Goal: Transaction & Acquisition: Purchase product/service

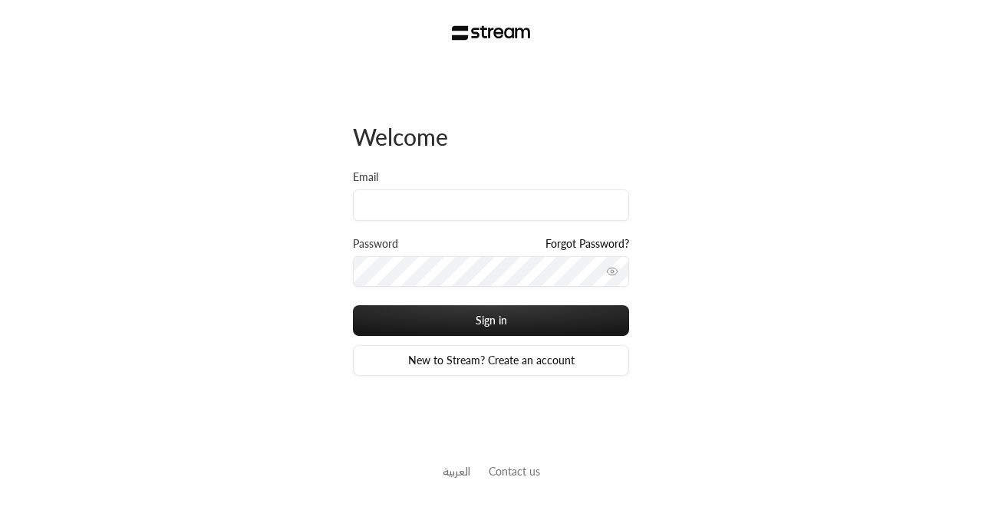
type input "[EMAIL_ADDRESS][DOMAIN_NAME]"
click at [353, 305] on button "Sign in" at bounding box center [491, 320] width 276 height 31
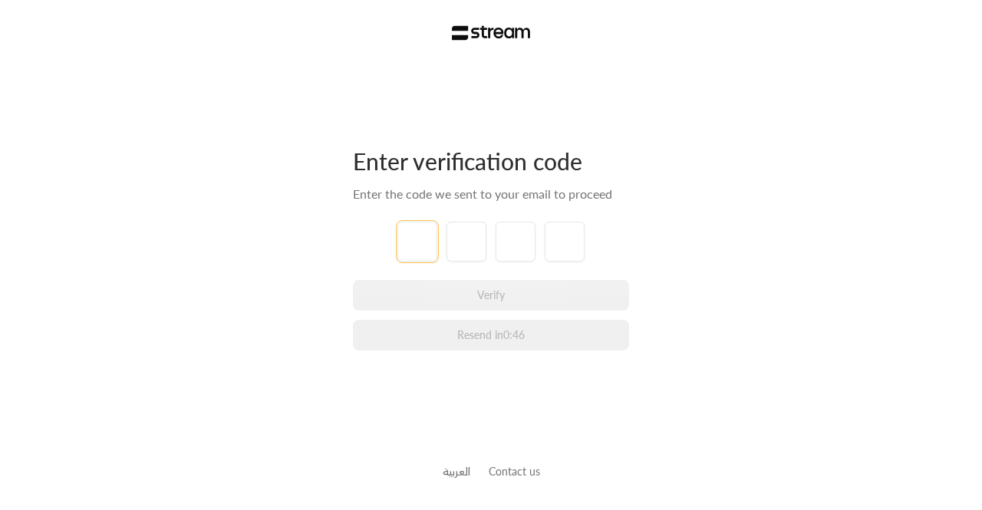
type input "4"
type input "1"
type input "3"
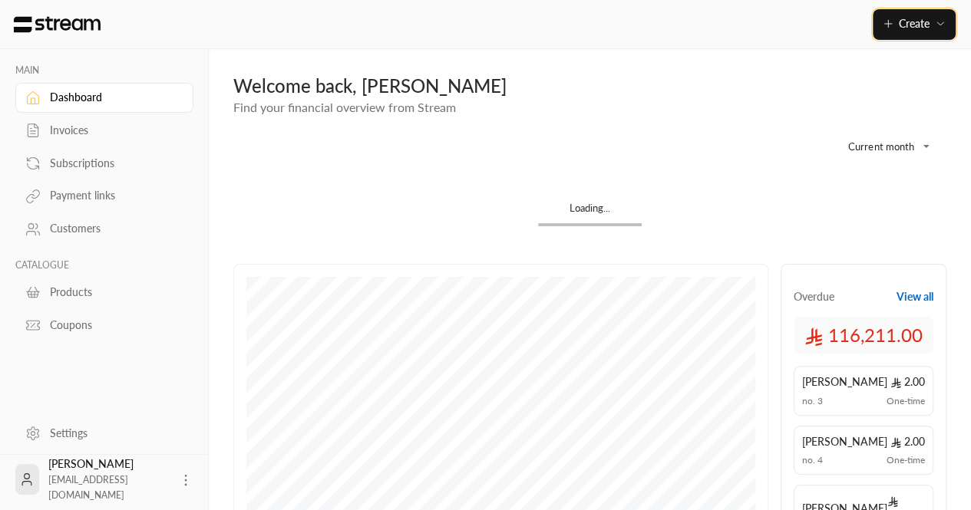
click at [921, 17] on span "Create" at bounding box center [913, 23] width 31 height 13
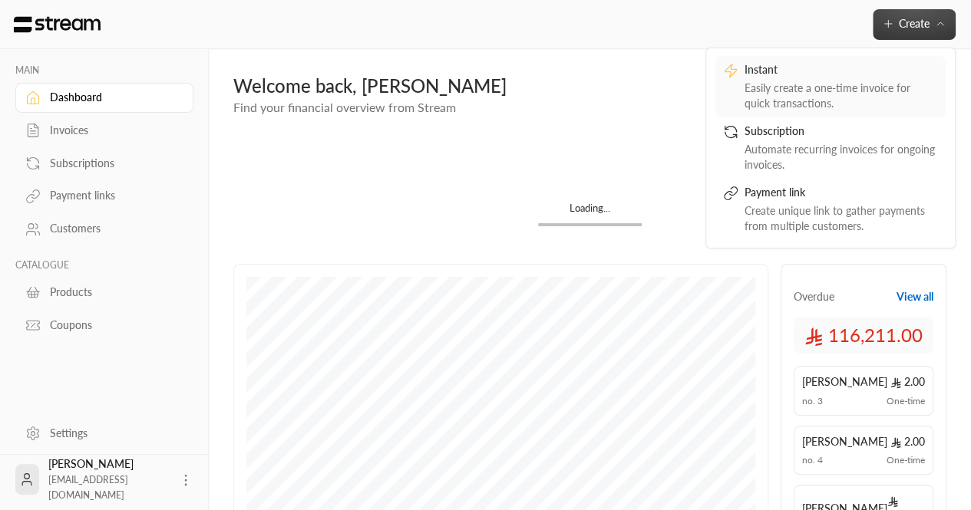
click at [789, 110] on link "Instant Easily create a one-time invoice for quick transactions." at bounding box center [830, 86] width 230 height 61
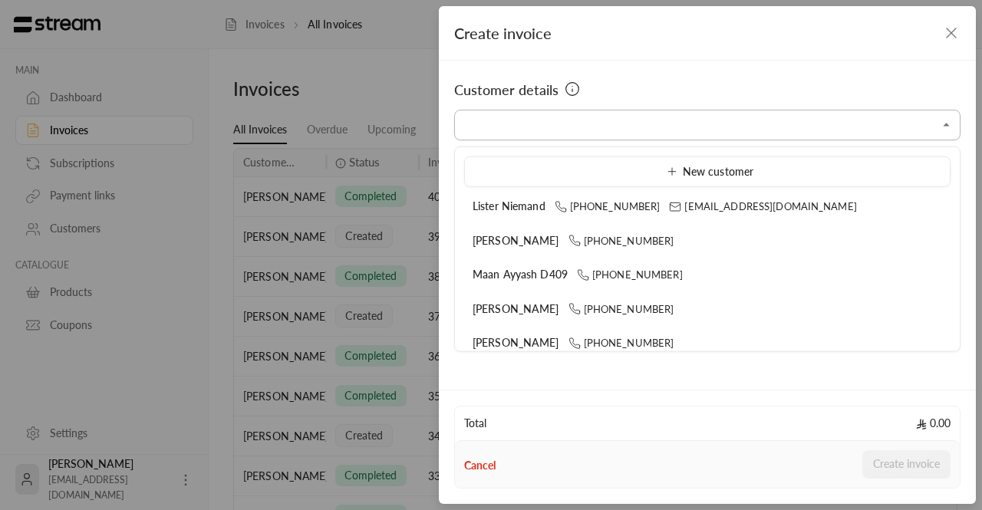
click at [545, 133] on input "Select customer" at bounding box center [707, 125] width 506 height 27
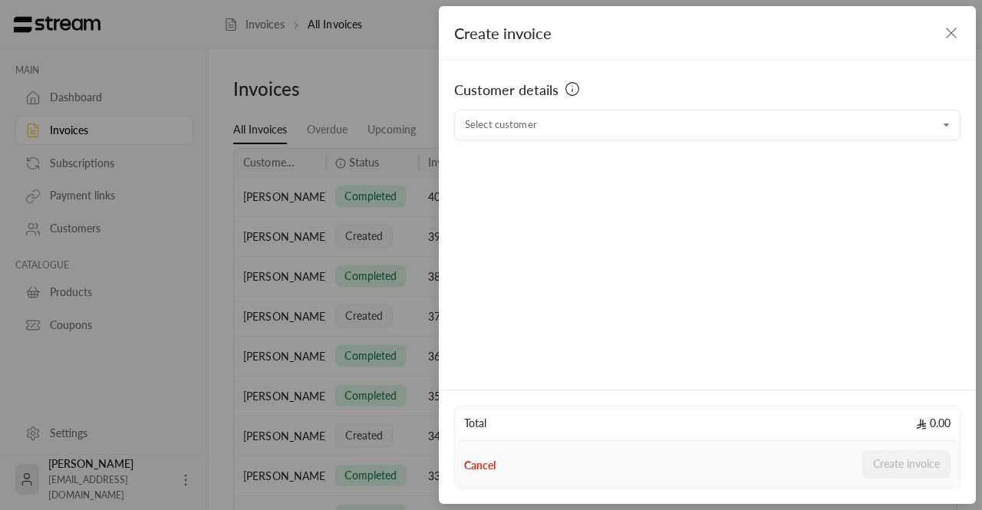
click at [460, 143] on div "Customer details Select customer Select customer" at bounding box center [707, 223] width 537 height 325
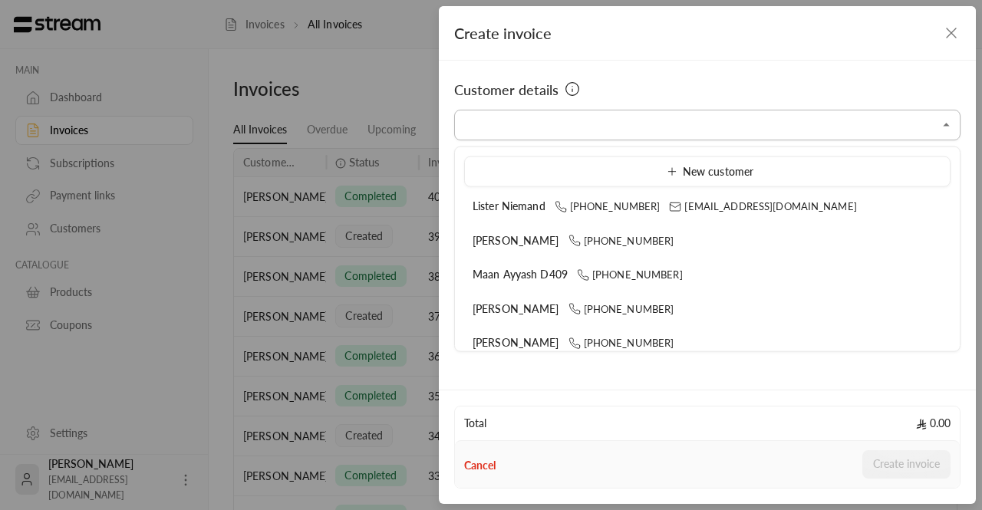
click at [545, 120] on input "Select customer" at bounding box center [707, 125] width 506 height 27
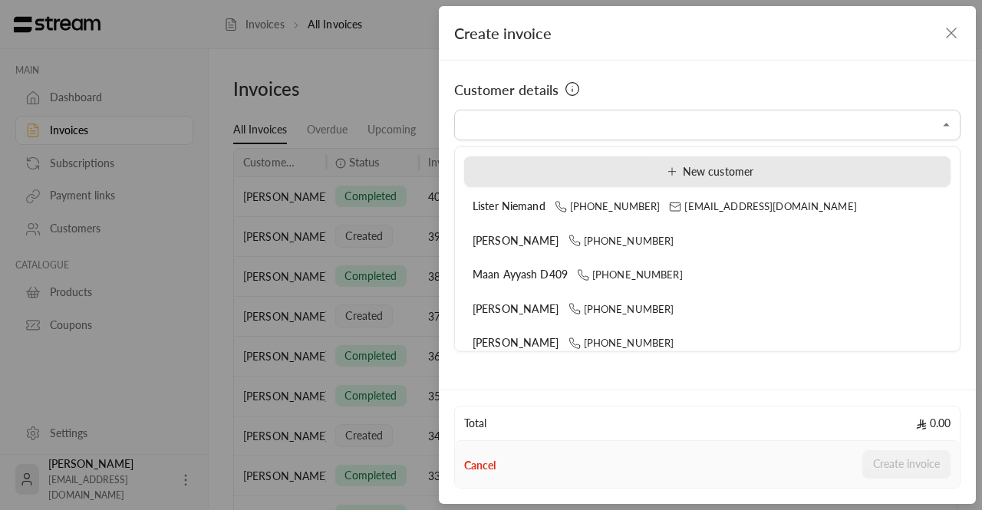
click at [772, 173] on div "New customer" at bounding box center [708, 171] width 470 height 16
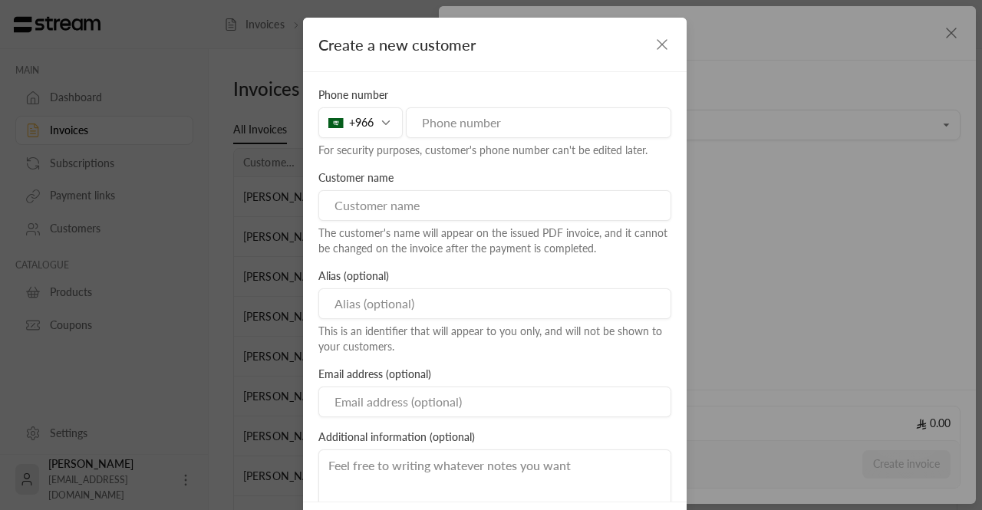
click at [428, 208] on input at bounding box center [494, 205] width 353 height 31
paste input "[PERSON_NAME]"
type input "[PERSON_NAME] H105"
click at [522, 124] on input "tel" at bounding box center [538, 122] width 265 height 31
paste input "[PHONE_NUMBER]"
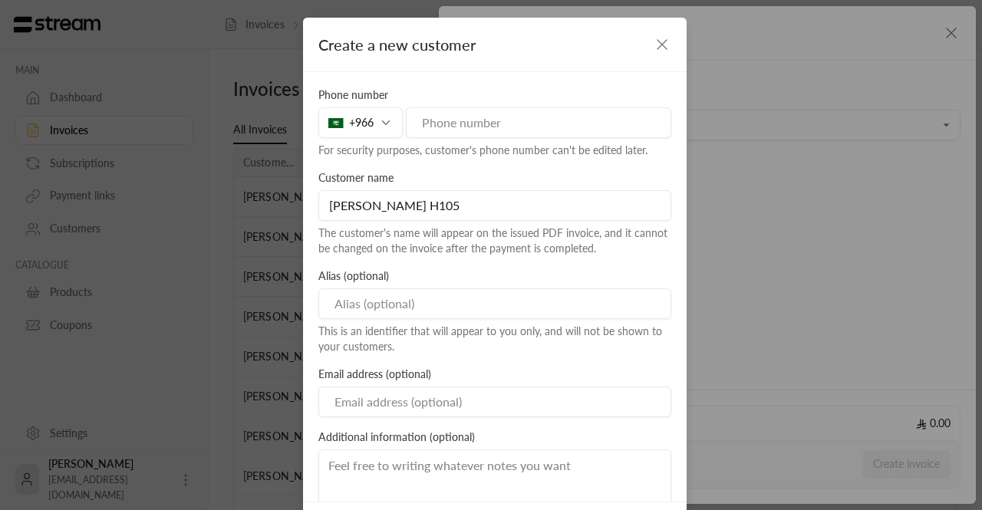
type input "[PHONE_NUMBER]"
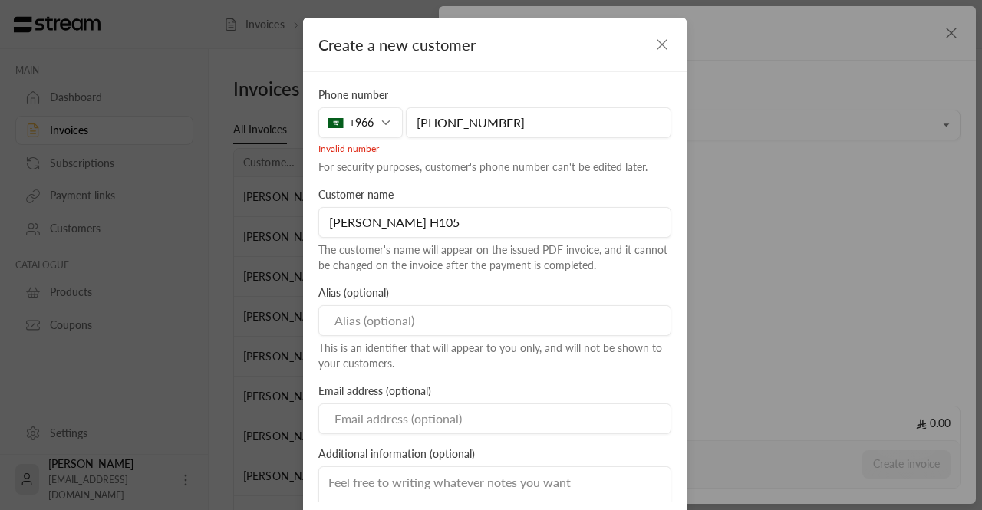
click at [509, 126] on input "[PHONE_NUMBER]" at bounding box center [538, 122] width 265 height 31
click at [390, 117] on div "+966" at bounding box center [360, 122] width 84 height 31
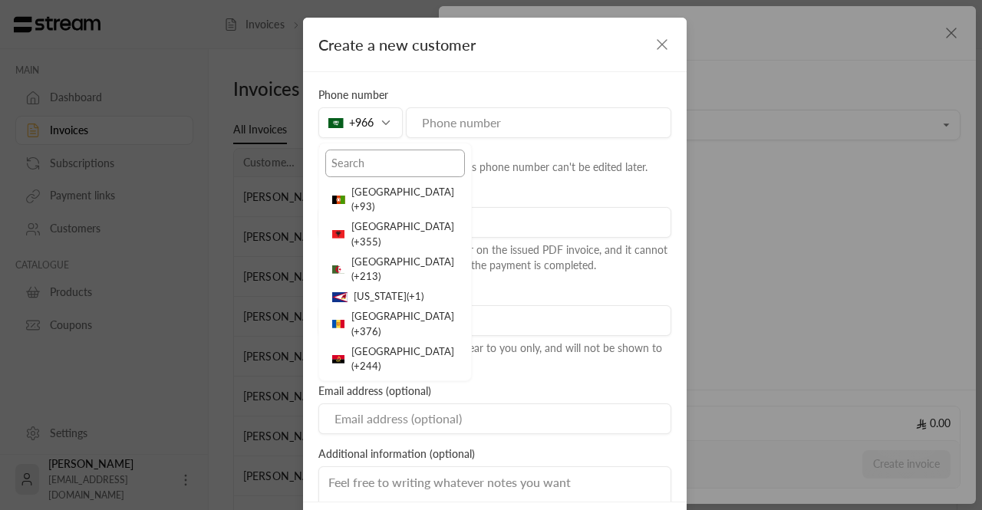
click at [404, 163] on input "text" at bounding box center [395, 164] width 140 height 28
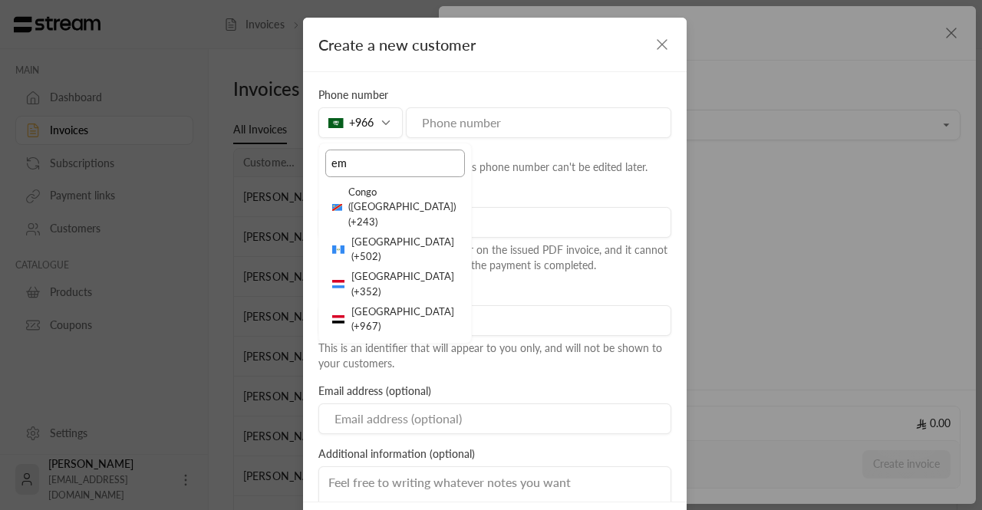
type input "e"
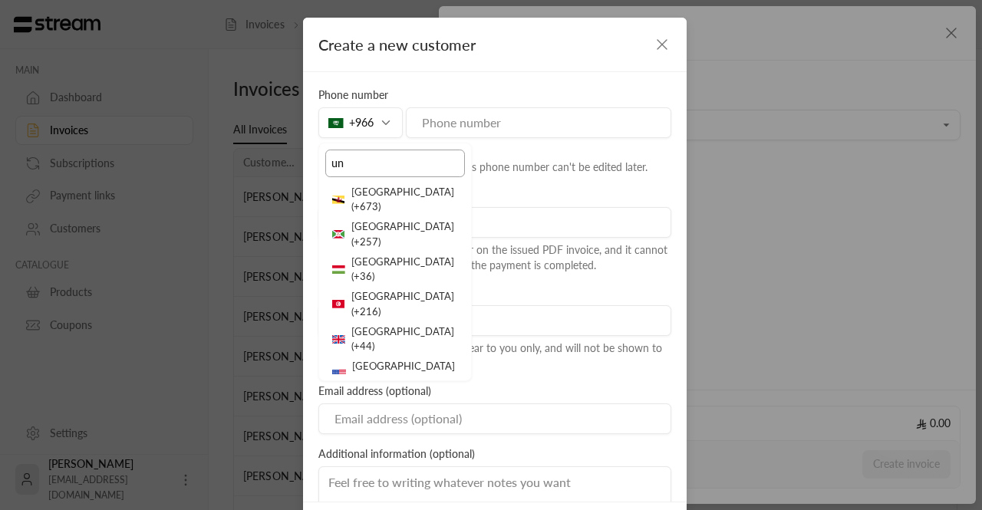
type input "u"
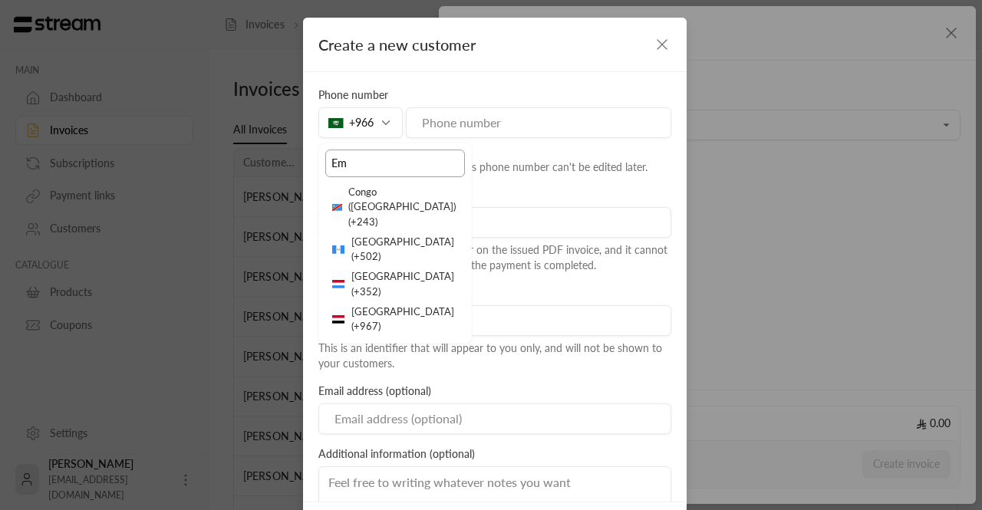
type input "E"
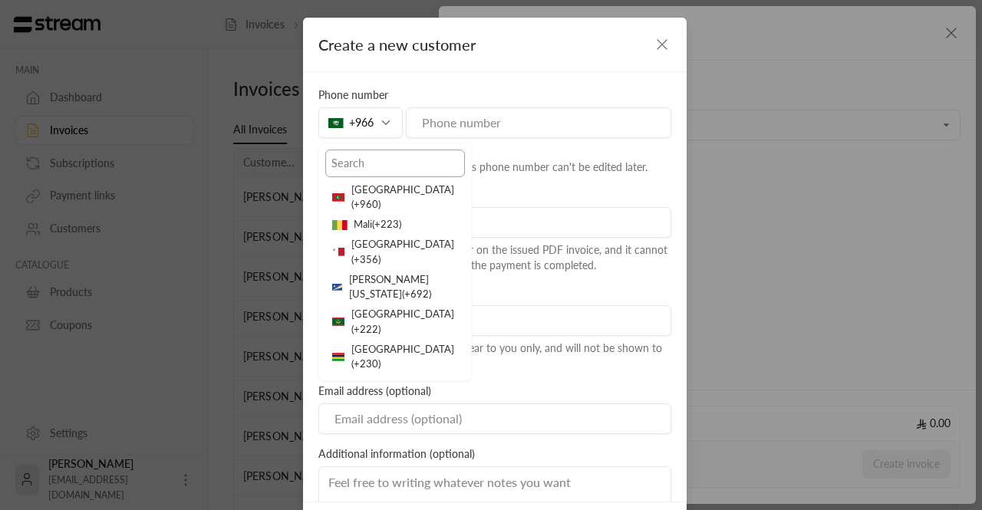
scroll to position [3660, 0]
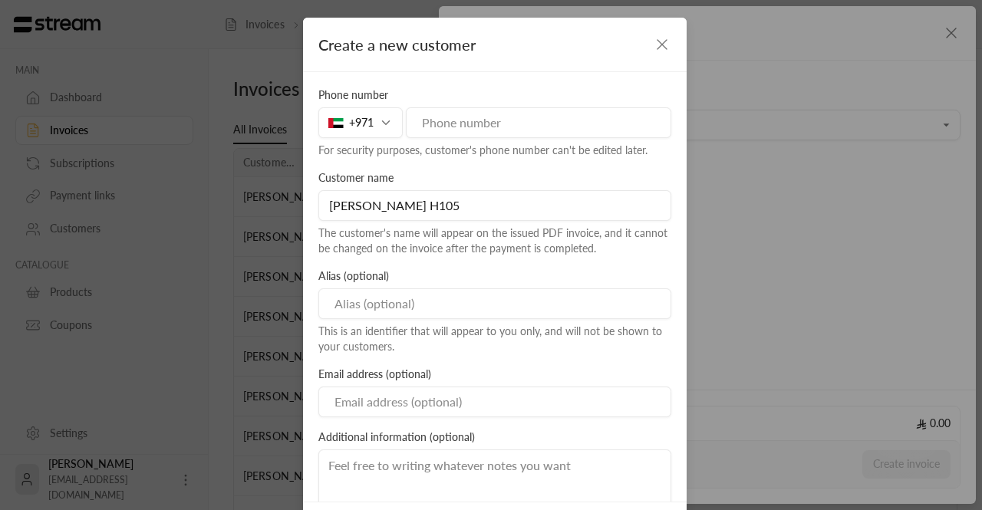
click at [480, 130] on input "tel" at bounding box center [538, 122] width 265 height 31
paste input "[PHONE_NUMBER]"
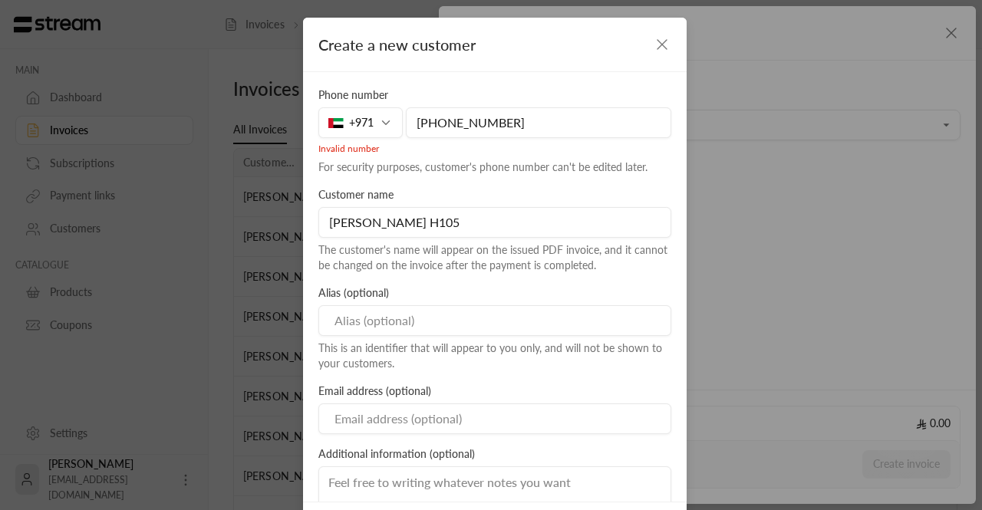
click at [437, 120] on input "[PHONE_NUMBER]" at bounding box center [538, 122] width 265 height 31
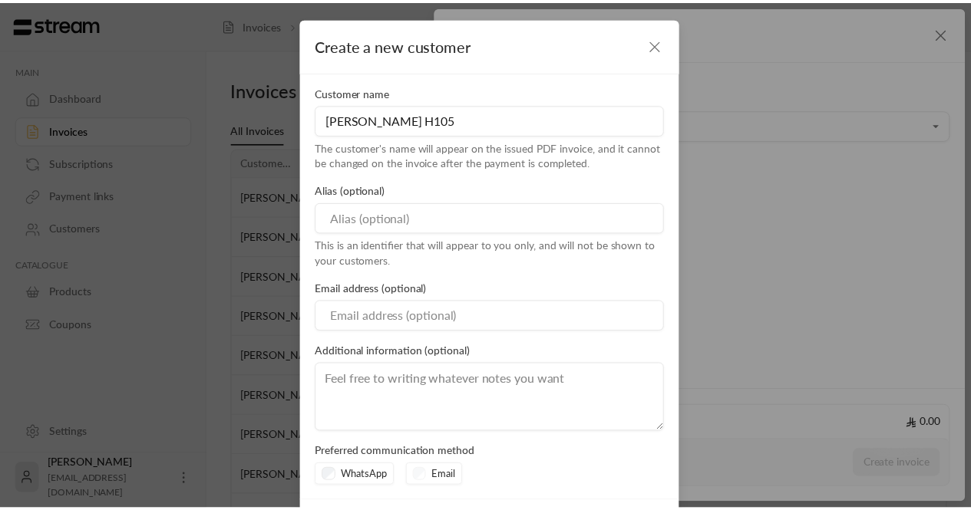
scroll to position [69, 0]
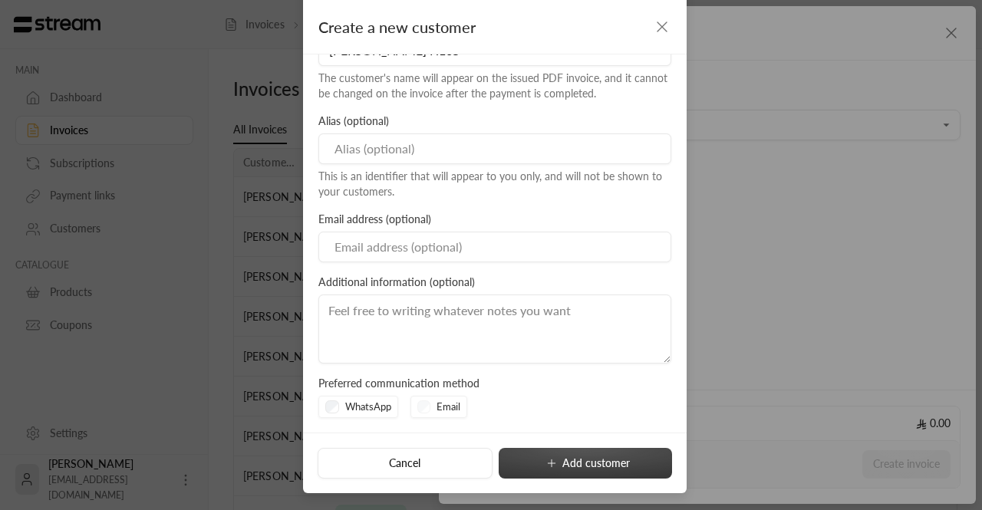
type input "501853021"
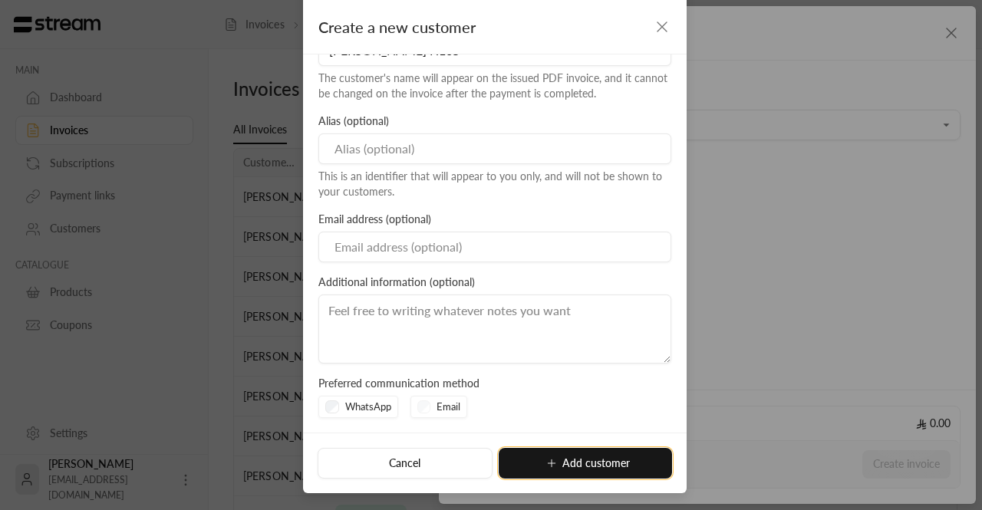
click at [552, 469] on button "Add customer" at bounding box center [585, 463] width 173 height 31
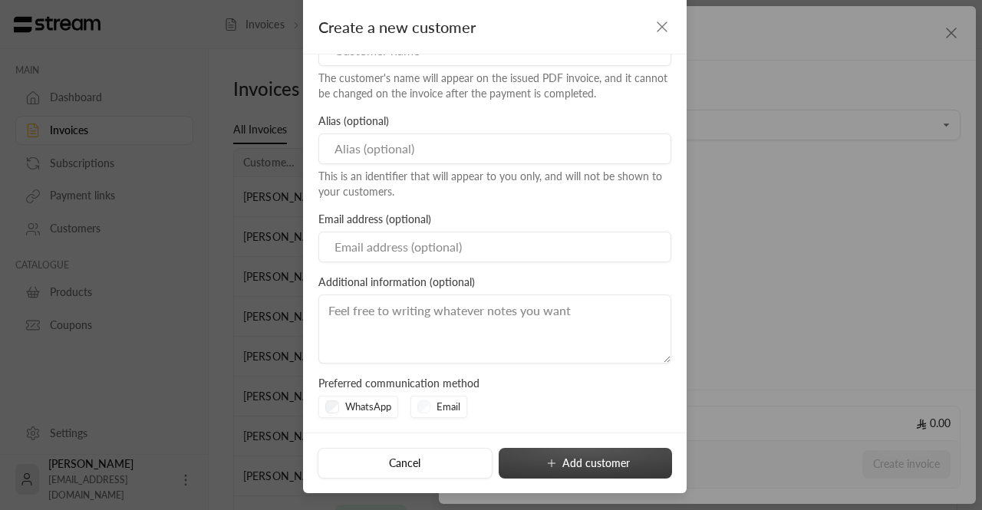
type input "**********"
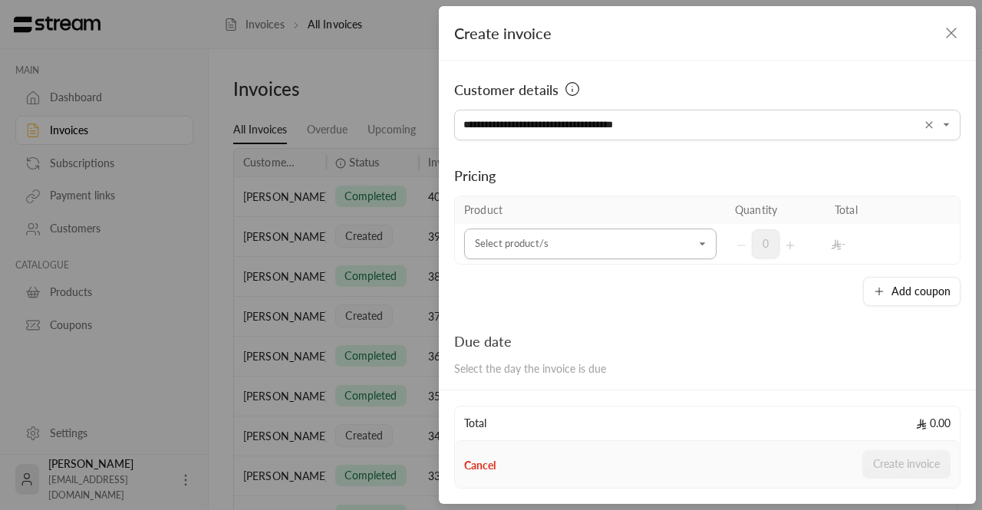
click at [621, 239] on input "Select customer" at bounding box center [590, 244] width 252 height 27
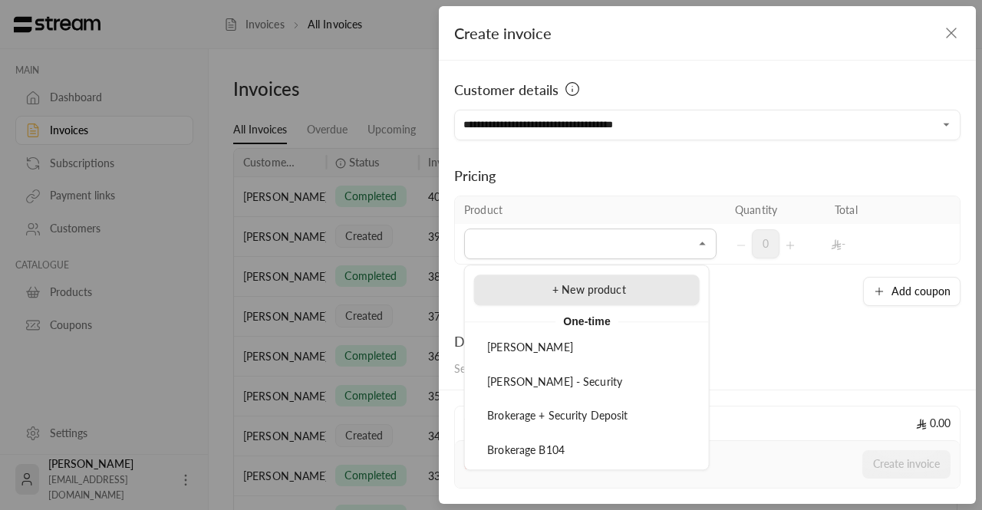
click at [625, 293] on div "+ New product" at bounding box center [587, 290] width 209 height 16
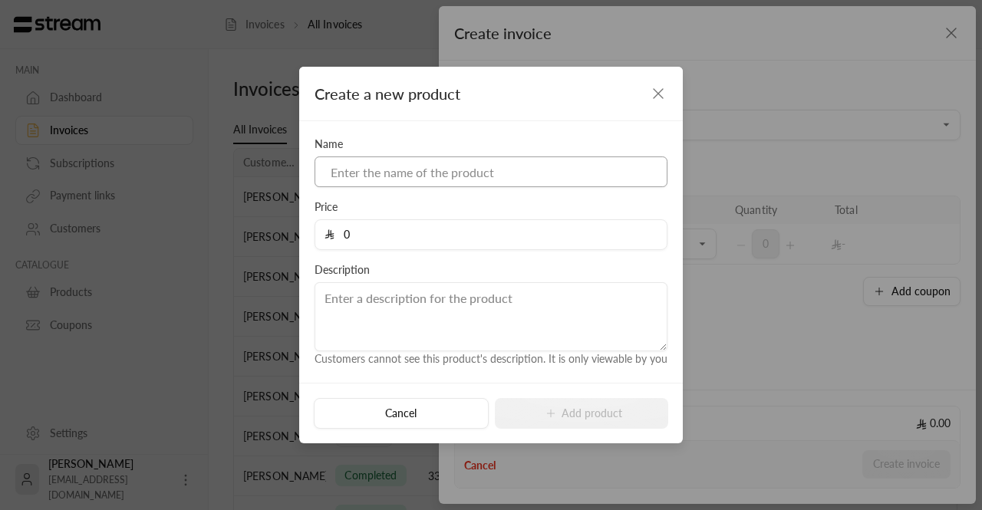
click at [440, 171] on input at bounding box center [491, 172] width 353 height 31
type input "Brokerage Fee H105"
click at [420, 226] on input "0" at bounding box center [496, 234] width 323 height 29
paste input "4616"
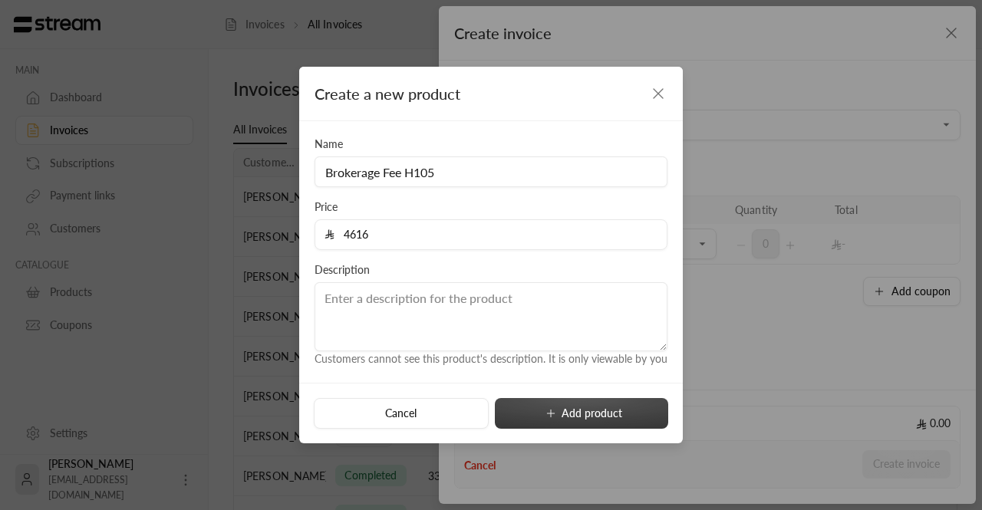
type input "4616"
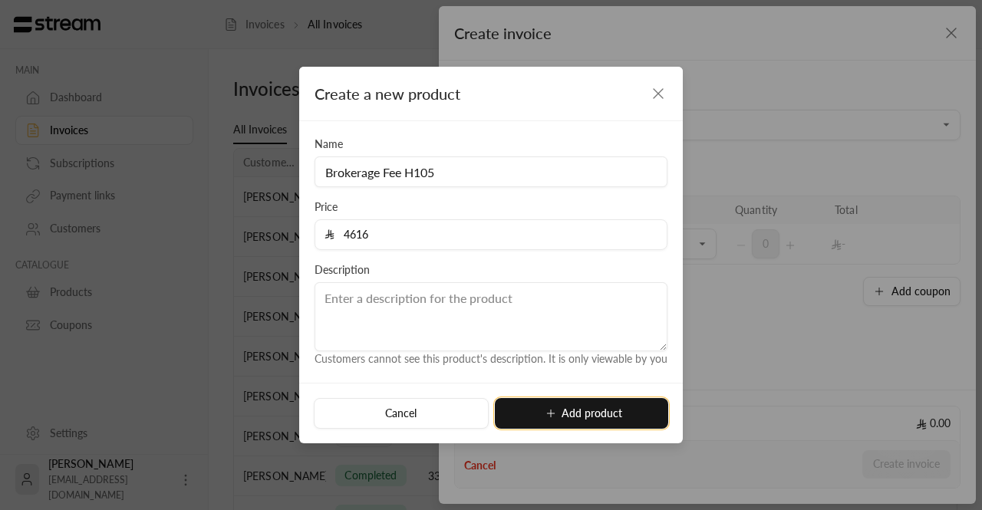
click at [560, 413] on button "Add product" at bounding box center [581, 413] width 173 height 31
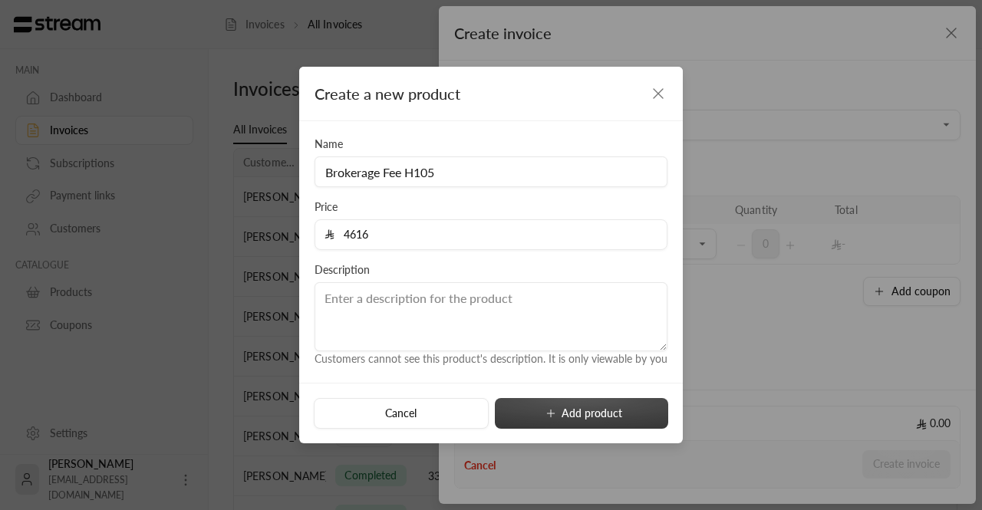
type input "0"
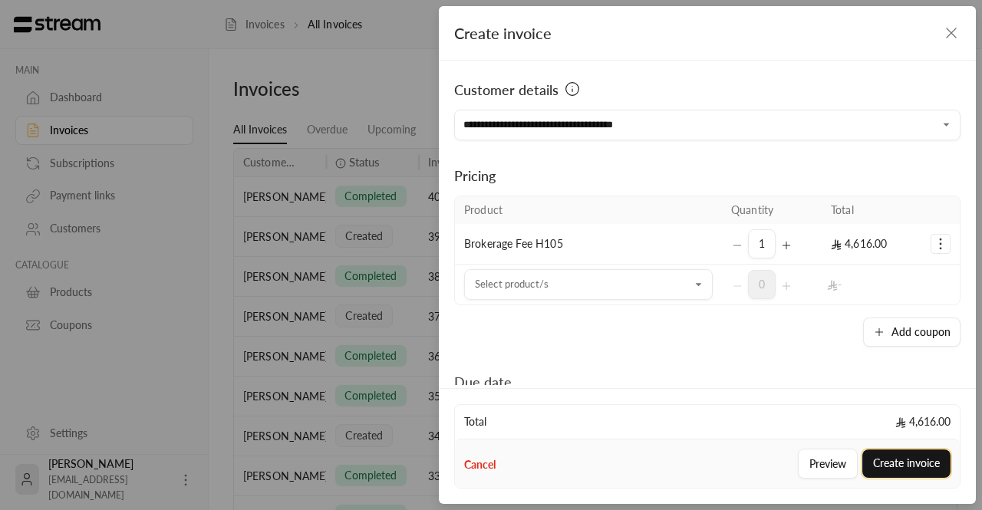
click at [901, 463] on button "Create invoice" at bounding box center [906, 464] width 88 height 28
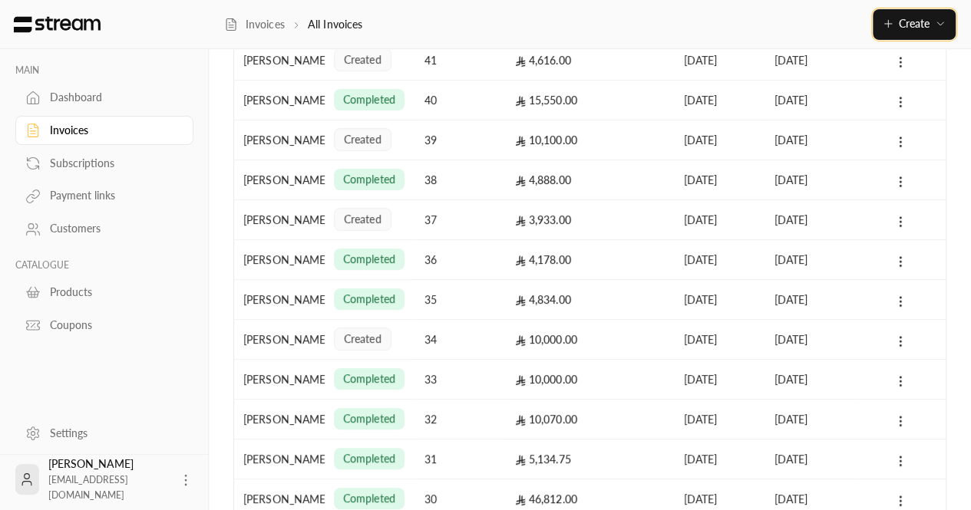
scroll to position [138, 0]
